Goal: Transaction & Acquisition: Purchase product/service

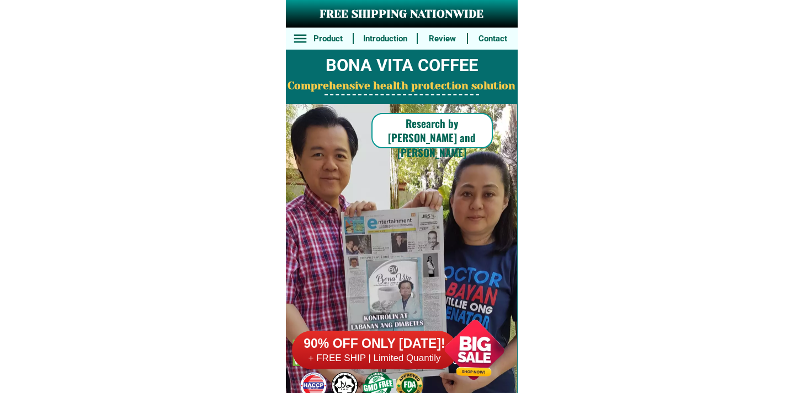
scroll to position [8577, 0]
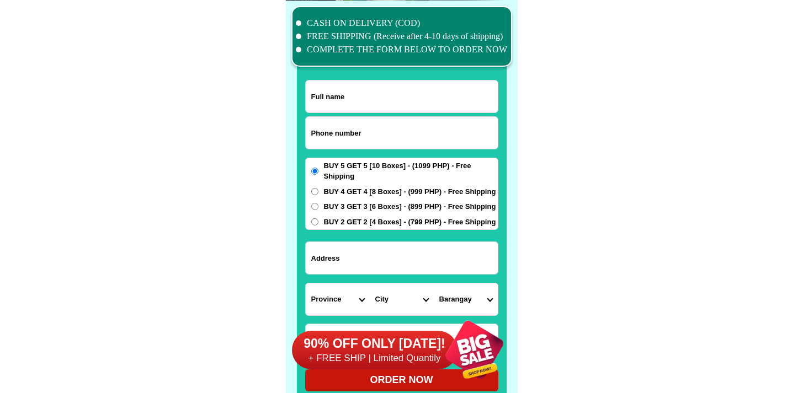
click at [382, 142] on input "Input phone_number" at bounding box center [402, 133] width 192 height 32
paste input "9611074852"
type input "09611074852"
click at [383, 91] on input "Input full_name" at bounding box center [402, 97] width 192 height 32
paste input "[PERSON_NAME]"
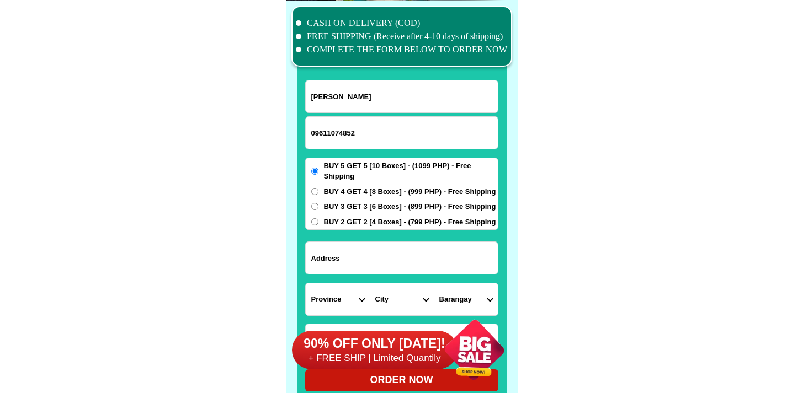
type input "[PERSON_NAME]"
click at [410, 175] on span "BUY 5 GET 5 [10 Boxes] - (1099 PHP) - Free Shipping" at bounding box center [411, 172] width 174 height 22
click at [318, 175] on input "BUY 5 GET 5 [10 Boxes] - (1099 PHP) - Free Shipping" at bounding box center [314, 171] width 7 height 7
click at [409, 179] on span "BUY 5 GET 5 [10 Boxes] - (1099 PHP) - Free Shipping" at bounding box center [411, 172] width 174 height 22
click at [318, 175] on input "BUY 5 GET 5 [10 Boxes] - (1099 PHP) - Free Shipping" at bounding box center [314, 171] width 7 height 7
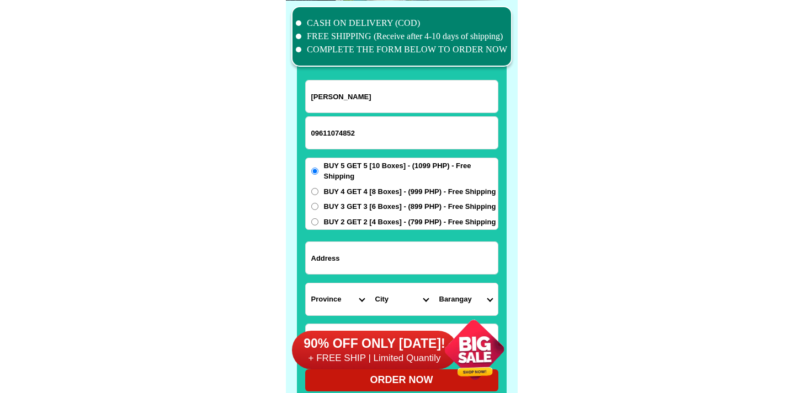
click at [403, 188] on span "BUY 4 GET 4 [8 Boxes] - (999 PHP) - Free Shipping" at bounding box center [410, 191] width 172 height 11
click at [318, 188] on input "BUY 4 GET 4 [8 Boxes] - (999 PHP) - Free Shipping" at bounding box center [314, 191] width 7 height 7
radio input "true"
click at [397, 237] on form "[PERSON_NAME] 09611074852 ORDER NOW Province [GEOGRAPHIC_DATA] [GEOGRAPHIC_DATA…" at bounding box center [401, 236] width 193 height 312
click at [395, 246] on input "Input address" at bounding box center [402, 258] width 192 height 32
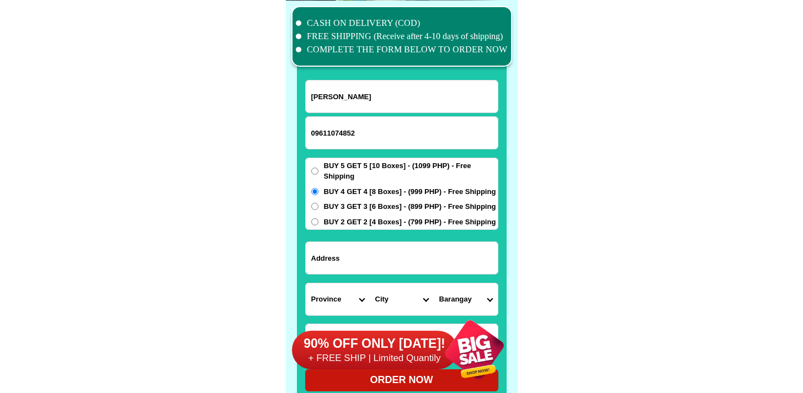
paste input "[STREET_ADDRESS] [GEOGRAPHIC_DATA]"
type input "[STREET_ADDRESS] [GEOGRAPHIC_DATA]"
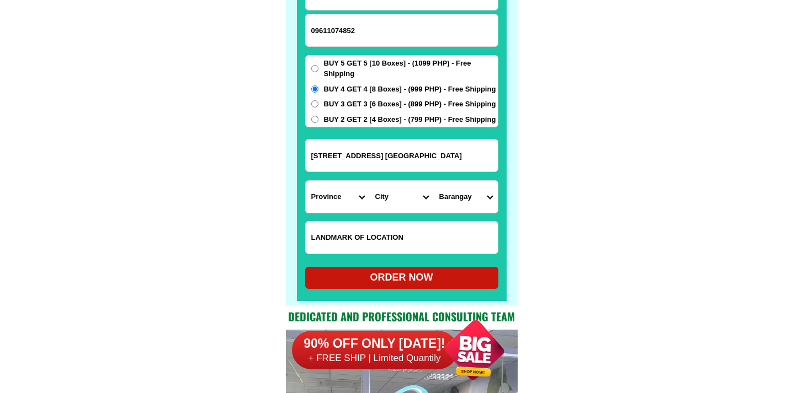
scroll to position [8760, 0]
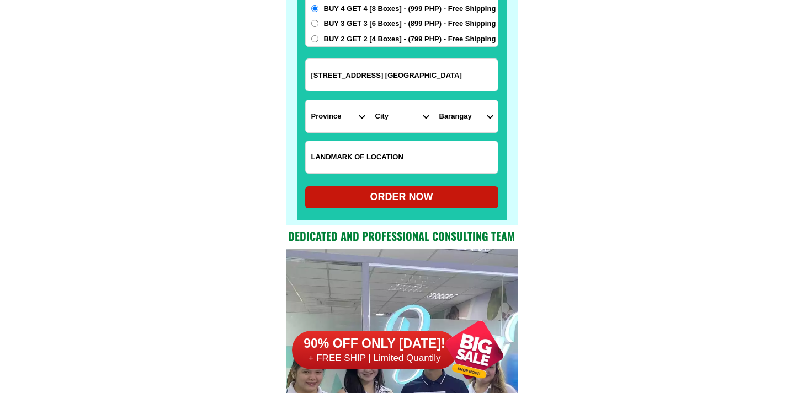
click at [374, 186] on form "[PERSON_NAME] 09611074852 ORDER NOW [STREET_ADDRESS] [GEOGRAPHIC_DATA] [GEOGRAP…" at bounding box center [401, 53] width 193 height 312
click at [389, 154] on input "Input LANDMARKOFLOCATION" at bounding box center [402, 157] width 192 height 32
paste input "DunkinDounut."
type input "DunkinDounut."
click at [337, 119] on select "Province [GEOGRAPHIC_DATA] [GEOGRAPHIC_DATA] [GEOGRAPHIC_DATA] [GEOGRAPHIC_DATA…" at bounding box center [338, 116] width 64 height 32
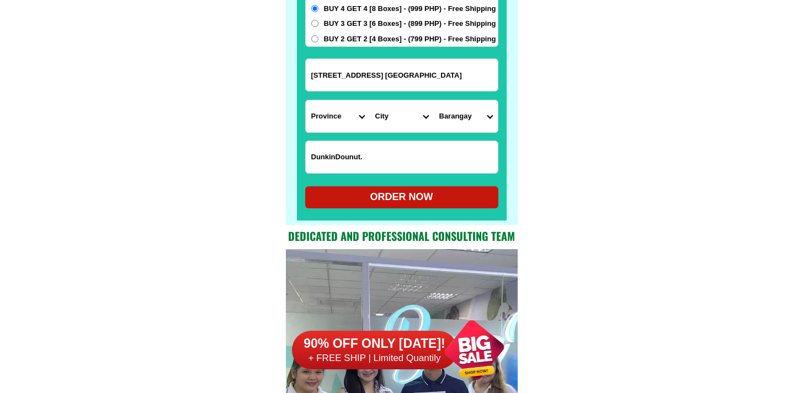
select select "63_219"
click at [306, 100] on select "Province [GEOGRAPHIC_DATA] [GEOGRAPHIC_DATA] [GEOGRAPHIC_DATA] [GEOGRAPHIC_DATA…" at bounding box center [338, 116] width 64 height 32
click at [401, 102] on select "City [GEOGRAPHIC_DATA] [GEOGRAPHIC_DATA] [GEOGRAPHIC_DATA] [GEOGRAPHIC_DATA]-ci…" at bounding box center [402, 116] width 64 height 32
select select "63_2194070"
click at [370, 100] on select "City [GEOGRAPHIC_DATA] [GEOGRAPHIC_DATA] [GEOGRAPHIC_DATA] [GEOGRAPHIC_DATA]-ci…" at bounding box center [402, 116] width 64 height 32
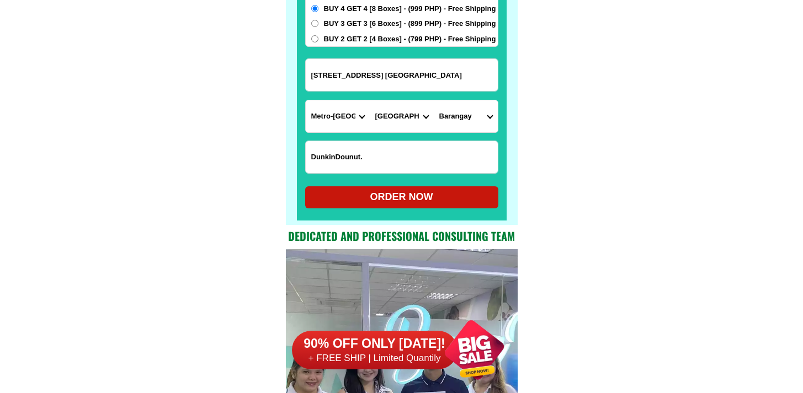
click at [390, 83] on input "[STREET_ADDRESS] [GEOGRAPHIC_DATA]" at bounding box center [402, 75] width 192 height 32
click at [438, 116] on select "Barangay [PERSON_NAME] [PERSON_NAME] [PERSON_NAME] Bagbag Bago bantay Bagong li…" at bounding box center [466, 116] width 64 height 32
select select "63_219407018502"
click at [434, 100] on select "Barangay [PERSON_NAME] [PERSON_NAME] [PERSON_NAME] Bagbag Bago bantay Bagong li…" at bounding box center [466, 116] width 64 height 32
click at [422, 211] on div at bounding box center [402, 27] width 210 height 388
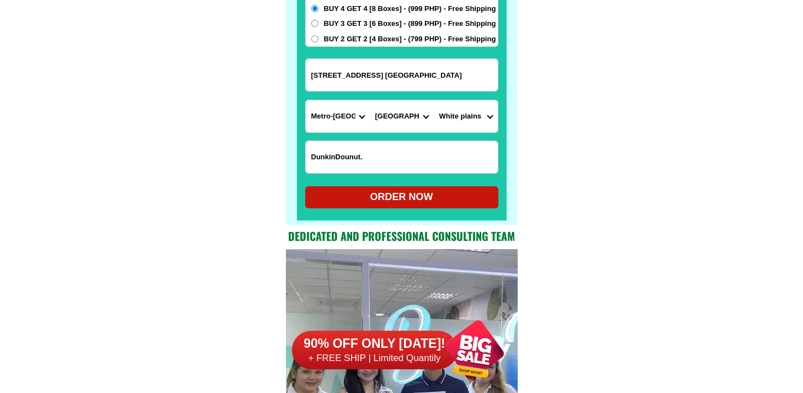
click at [430, 199] on div "ORDER NOW" at bounding box center [401, 197] width 193 height 15
type input "DunkinDounut."
radio input "true"
